Goal: Task Accomplishment & Management: Manage account settings

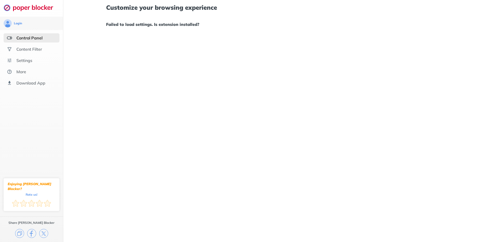
click at [216, 15] on div "Customize your browsing experience Failed to load settings. Is extension instal…" at bounding box center [277, 16] width 343 height 32
click at [45, 48] on div "Content Filter" at bounding box center [32, 49] width 56 height 9
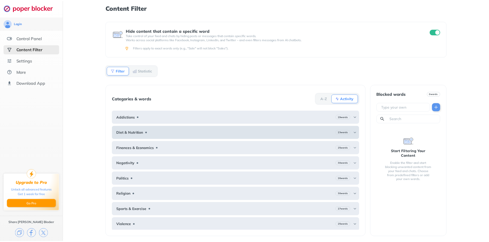
scroll to position [1, 0]
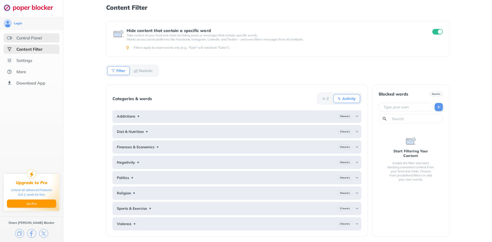
click at [42, 41] on div "Control Panel" at bounding box center [32, 37] width 56 height 9
